Goal: Navigation & Orientation: Find specific page/section

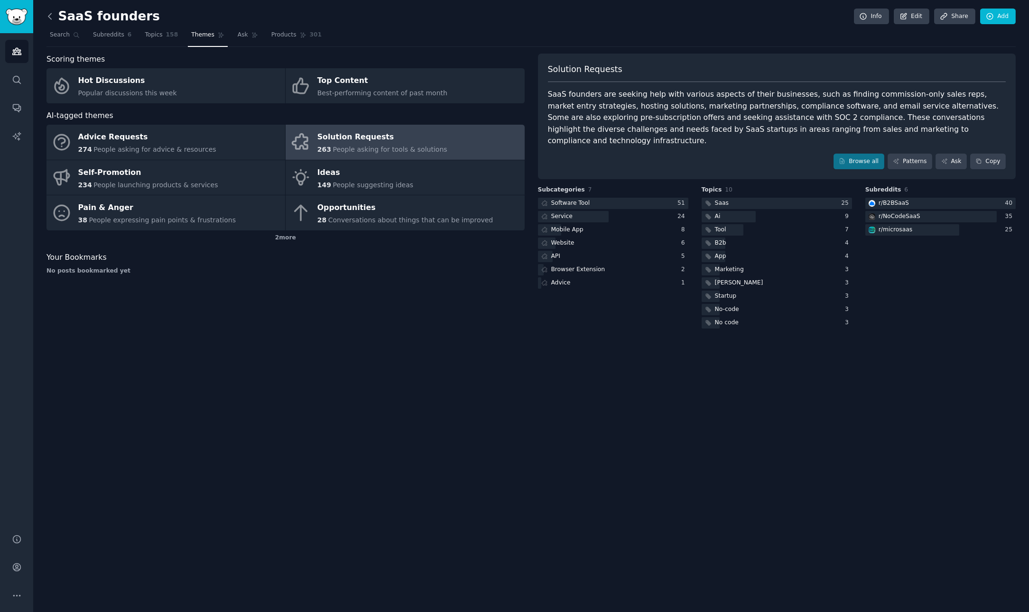
click at [53, 16] on icon at bounding box center [50, 16] width 10 height 10
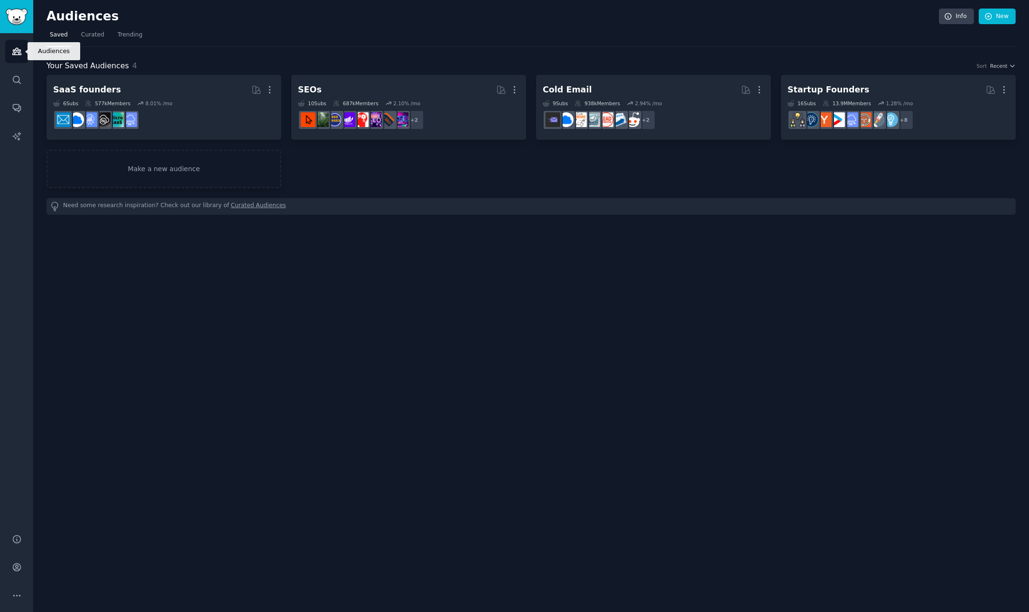
click at [23, 54] on link "Audiences" at bounding box center [16, 51] width 23 height 23
click at [18, 137] on icon "Sidebar" at bounding box center [17, 136] width 10 height 10
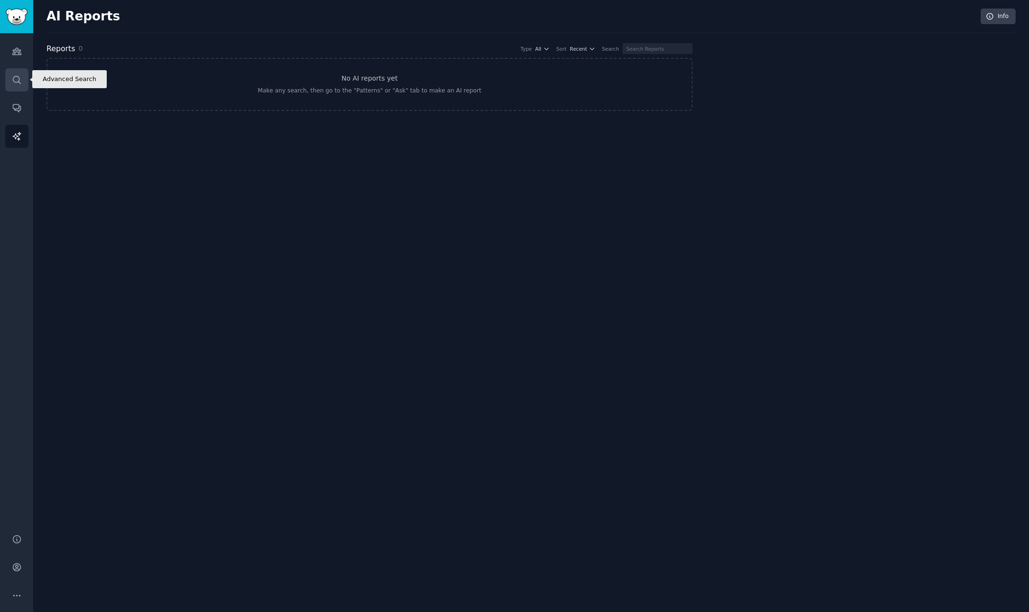
click at [13, 75] on icon "Sidebar" at bounding box center [17, 80] width 10 height 10
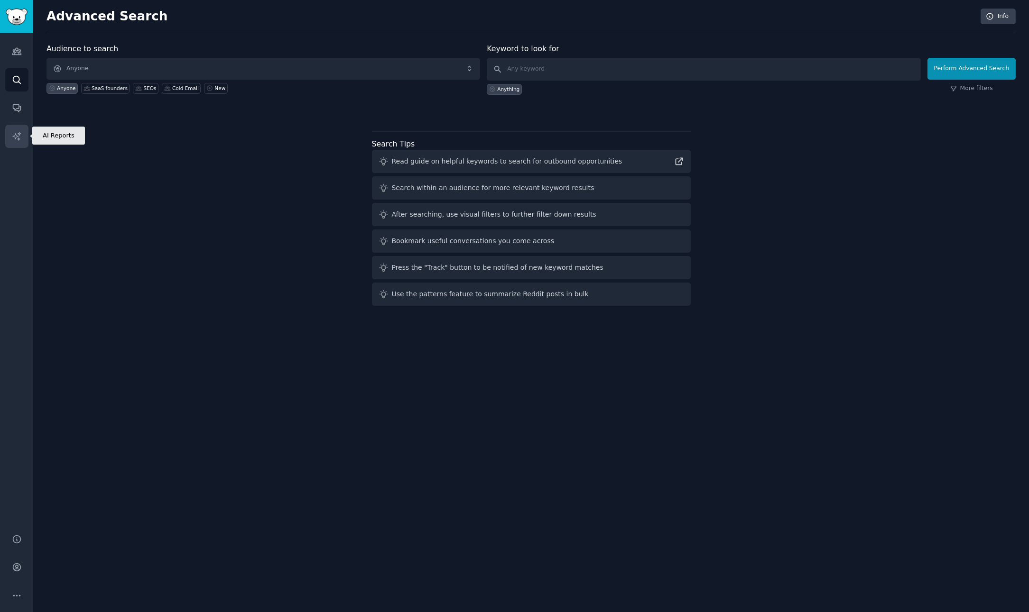
click at [16, 130] on link "AI Reports" at bounding box center [16, 136] width 23 height 23
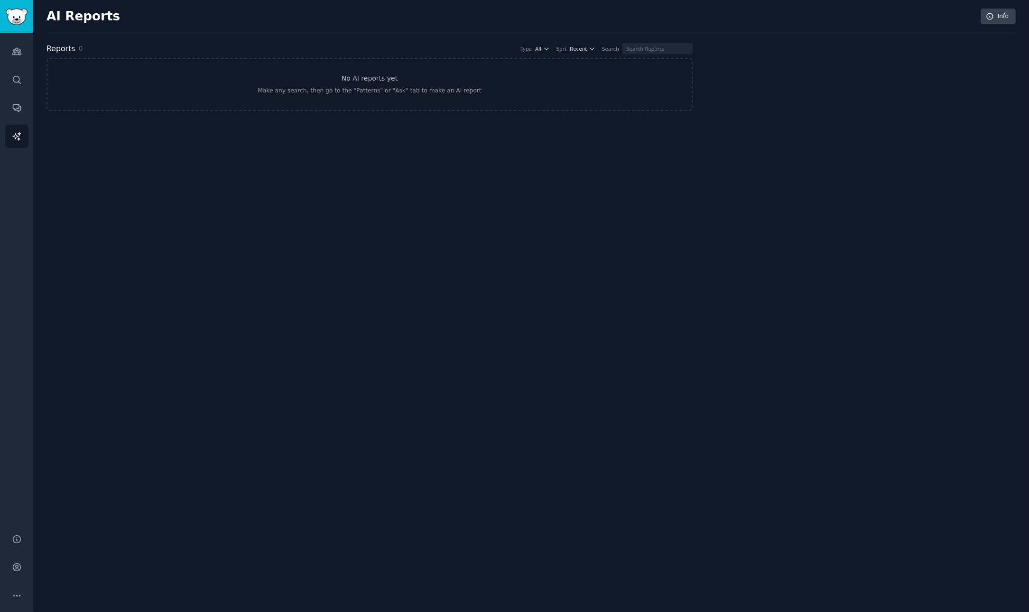
click at [560, 50] on div "Type All Sort Recent Search" at bounding box center [603, 48] width 179 height 11
click at [550, 49] on icon "button" at bounding box center [546, 49] width 7 height 7
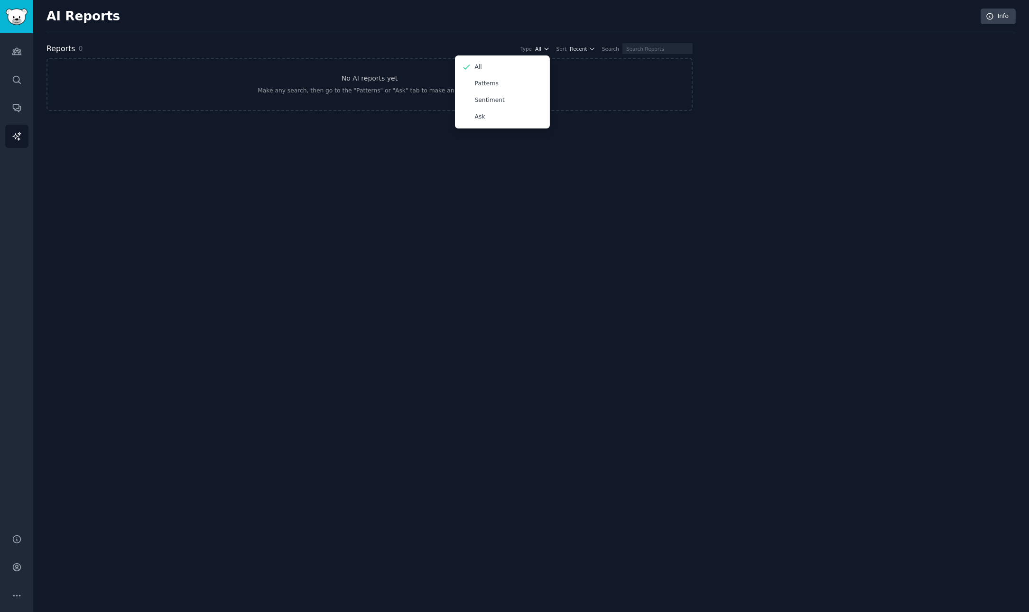
click at [550, 49] on icon "button" at bounding box center [546, 49] width 7 height 7
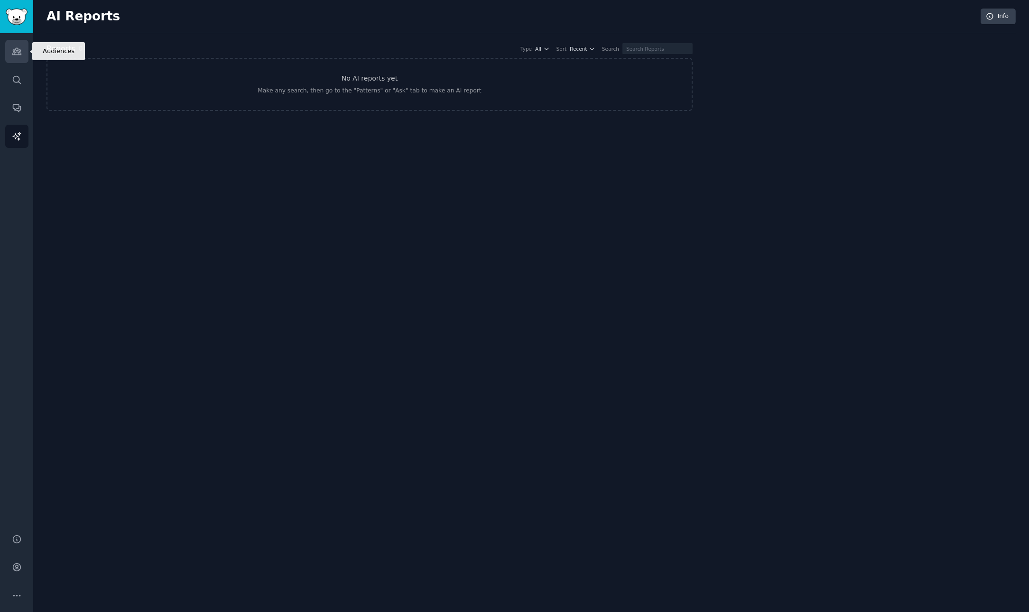
click at [15, 47] on icon "Sidebar" at bounding box center [17, 51] width 10 height 10
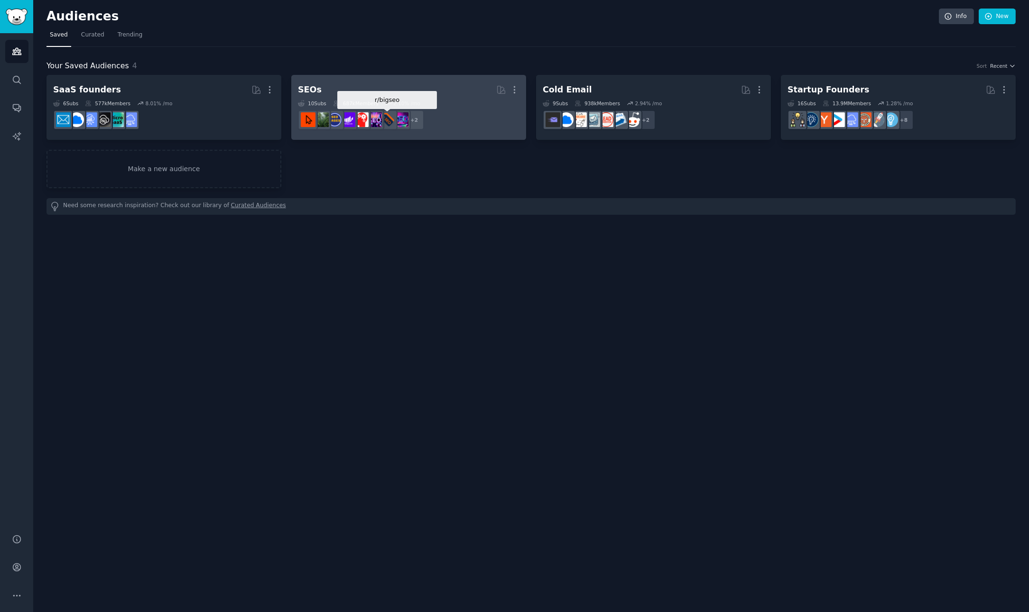
click at [386, 113] on img at bounding box center [387, 119] width 15 height 15
